Goal: Task Accomplishment & Management: Manage account settings

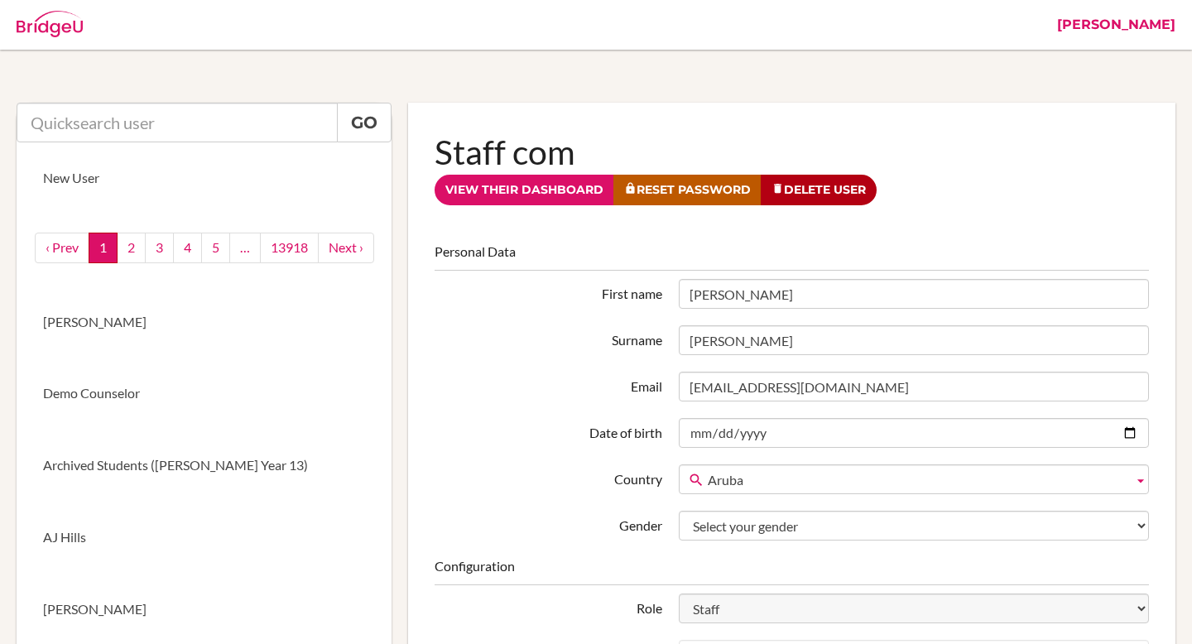
click at [1138, 31] on link "[PERSON_NAME]" at bounding box center [1115, 25] width 135 height 50
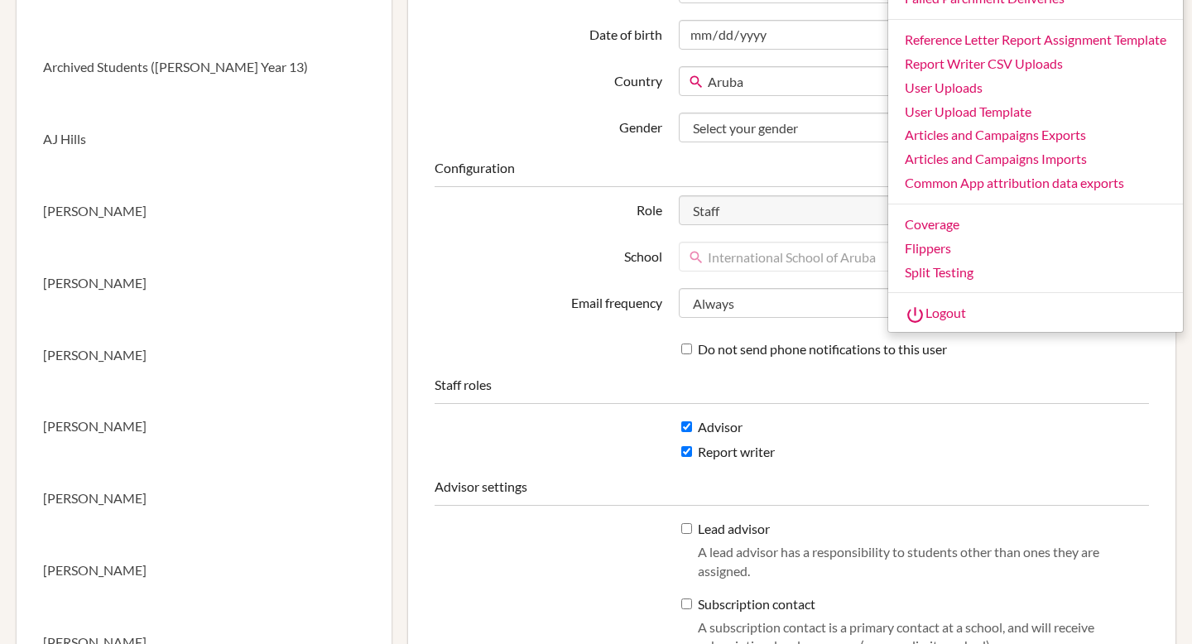
scroll to position [415, 0]
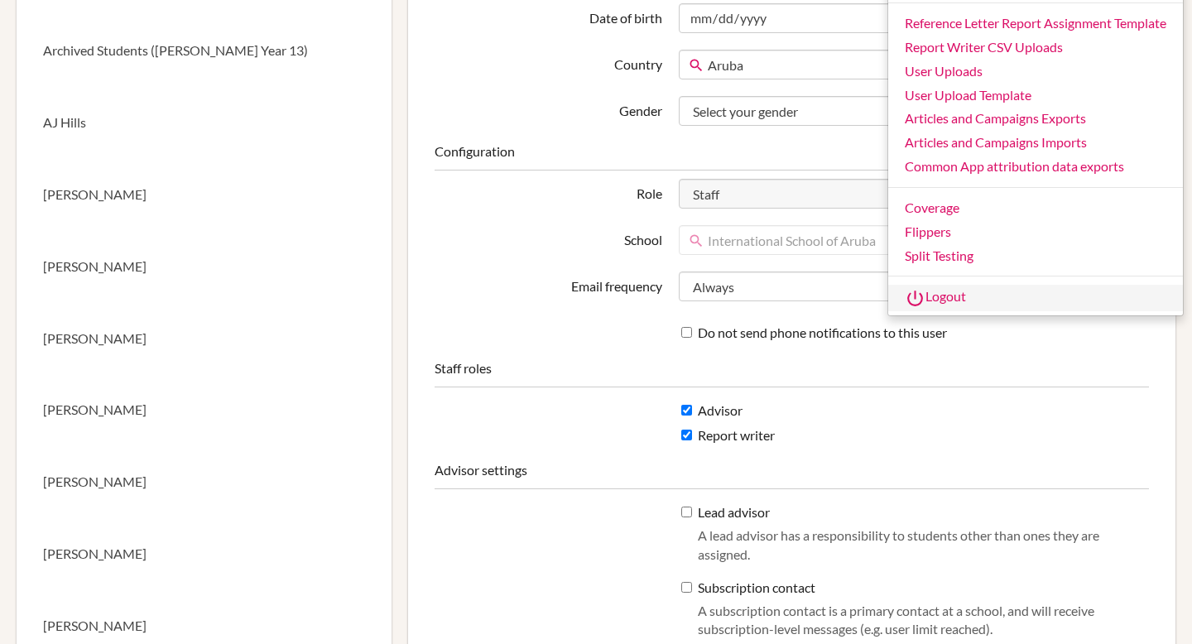
click at [941, 298] on link "Logout" at bounding box center [1035, 298] width 295 height 26
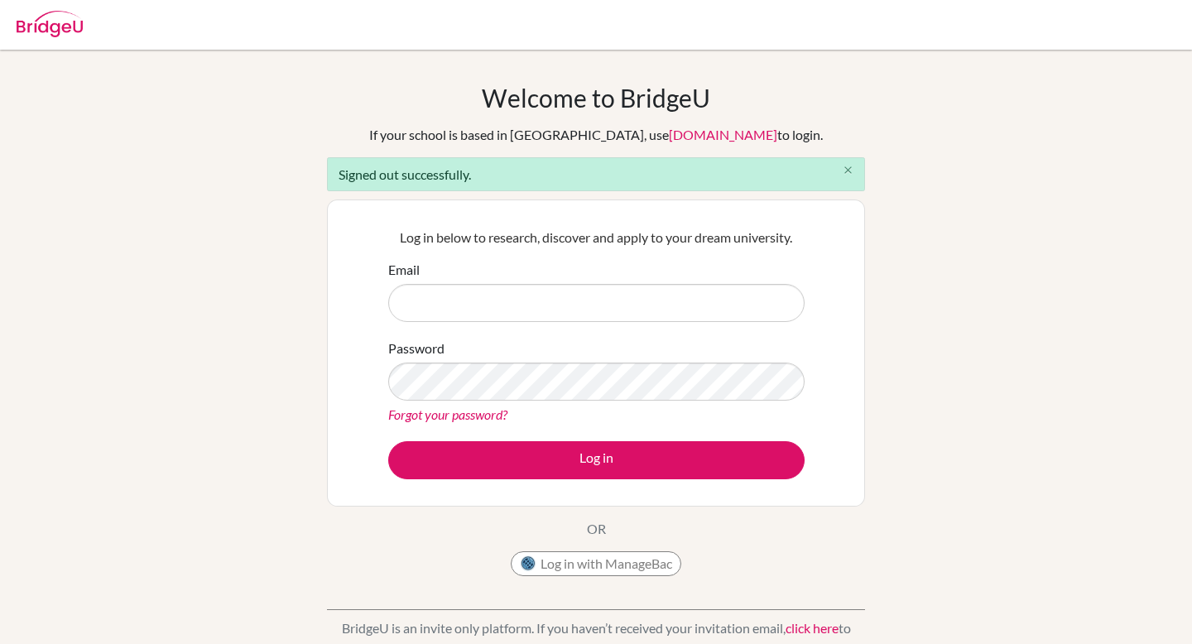
click at [846, 169] on icon "close" at bounding box center [848, 170] width 12 height 12
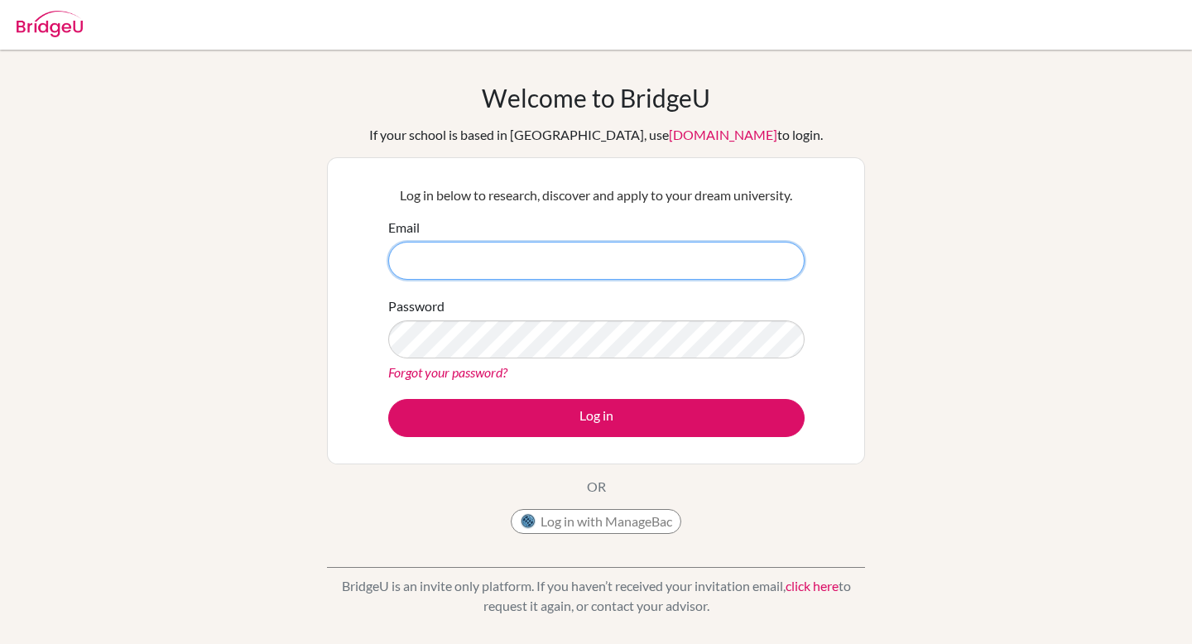
click at [610, 247] on input "Email" at bounding box center [596, 261] width 416 height 38
click at [499, 264] on input "federico.stamatti+student@bridge-u.com" at bounding box center [596, 261] width 416 height 38
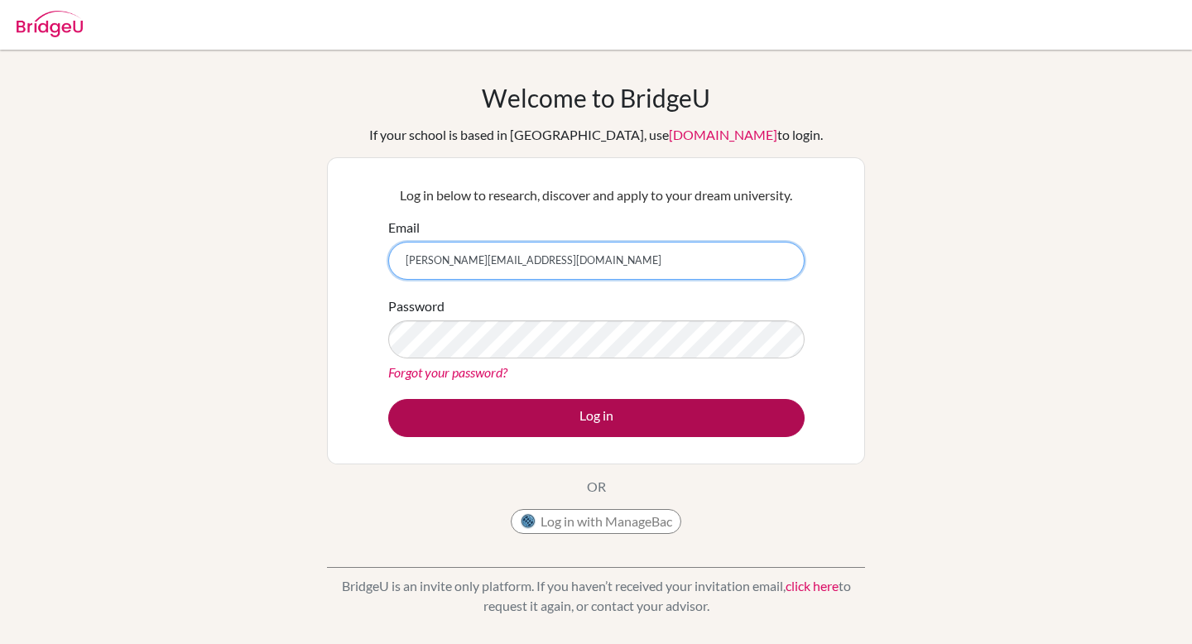
type input "[PERSON_NAME][EMAIL_ADDRESS][DOMAIN_NAME]"
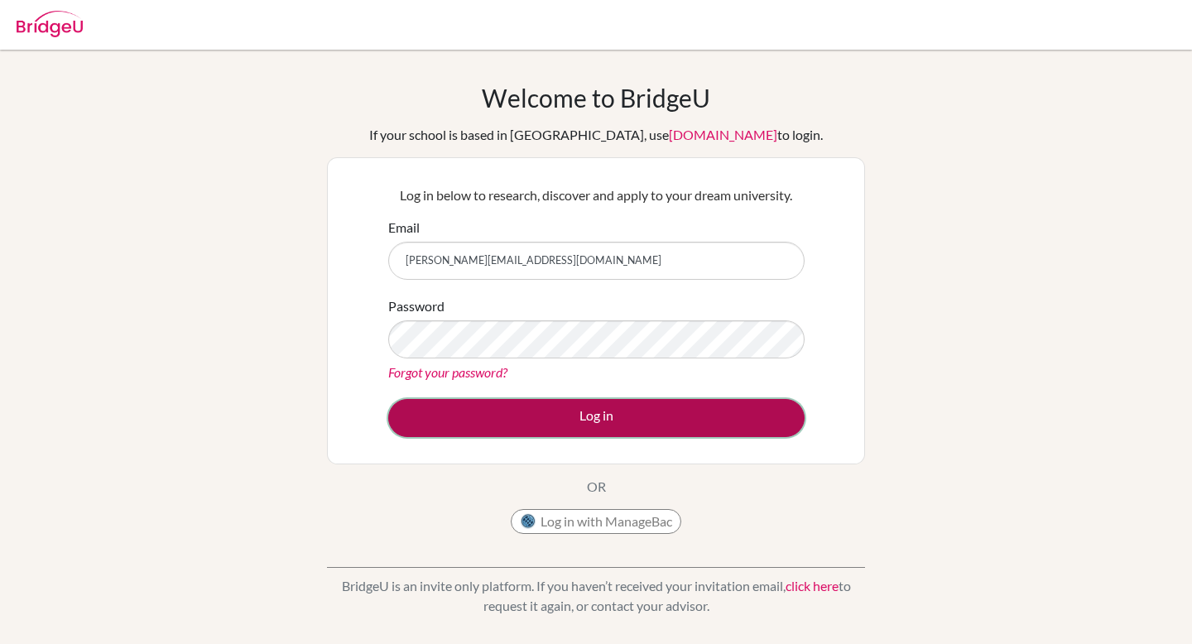
click at [556, 405] on button "Log in" at bounding box center [596, 418] width 416 height 38
